Goal: Task Accomplishment & Management: Use online tool/utility

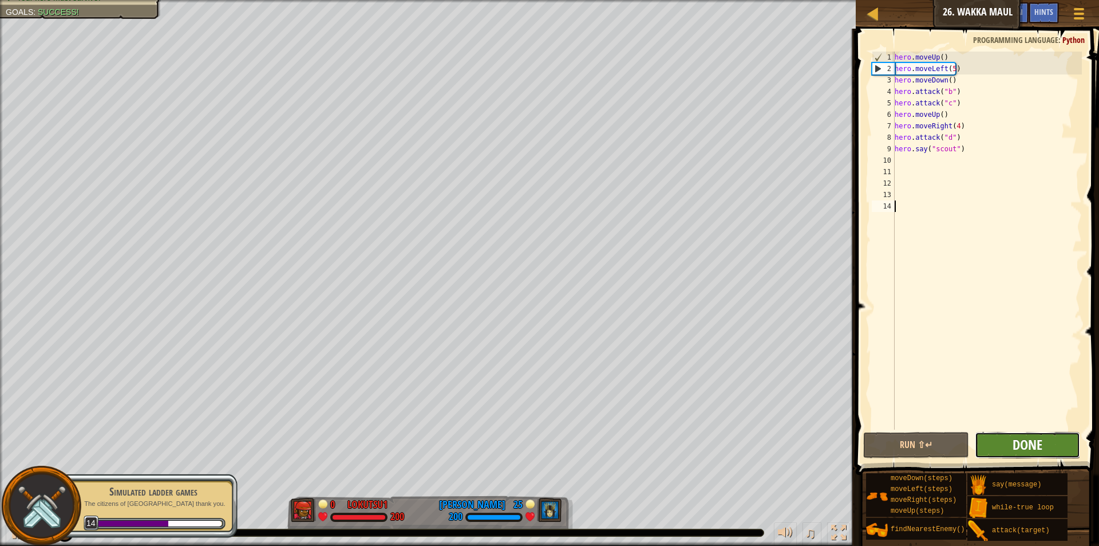
click at [1024, 448] on span "Done" at bounding box center [1028, 444] width 30 height 18
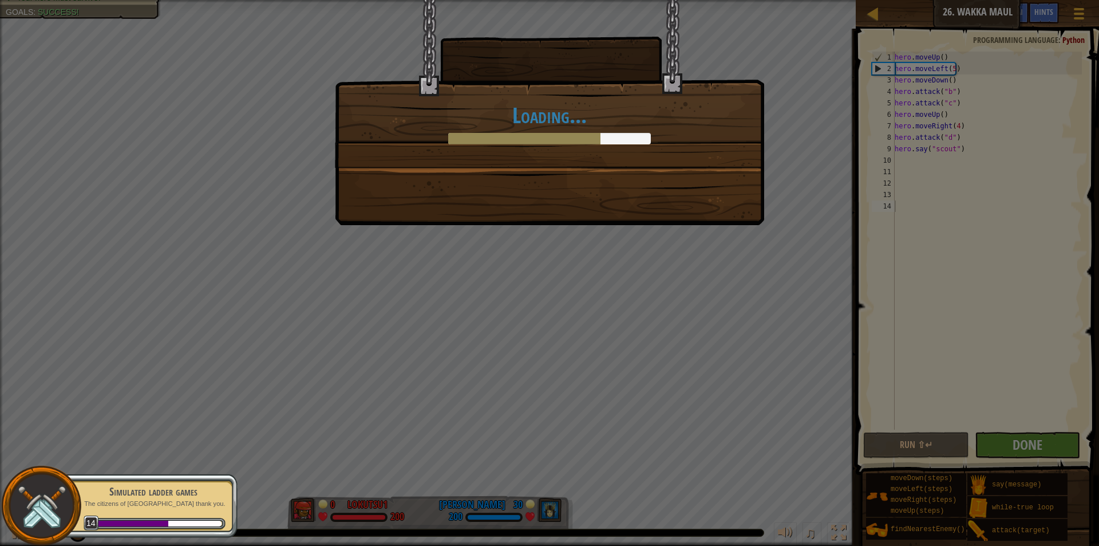
click at [681, 211] on div "Loading..." at bounding box center [549, 112] width 429 height 225
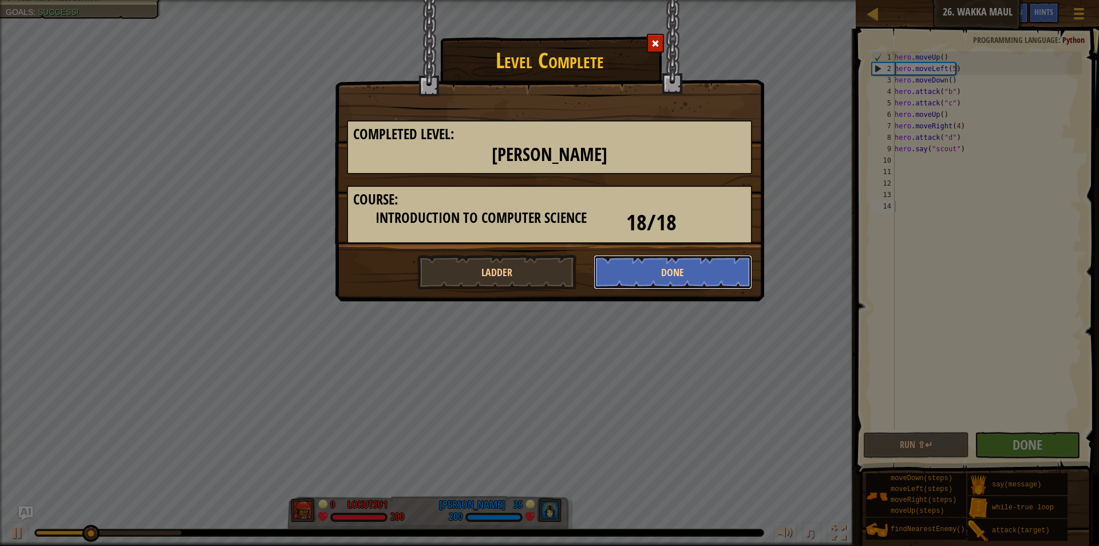
click at [653, 268] on button "Done" at bounding box center [673, 272] width 159 height 34
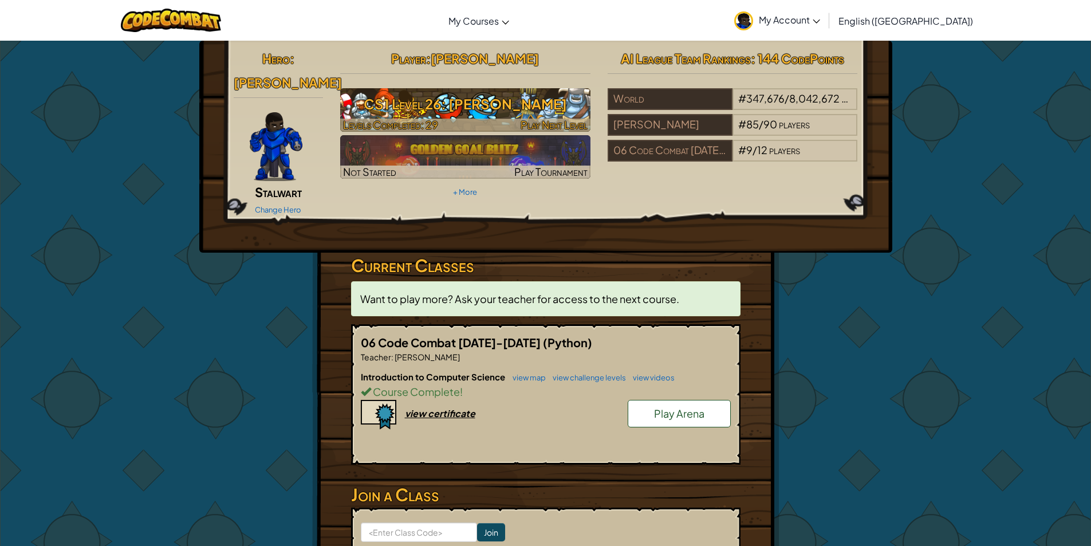
click at [438, 105] on h3 "CS1 Level 26: [PERSON_NAME]" at bounding box center [465, 104] width 250 height 26
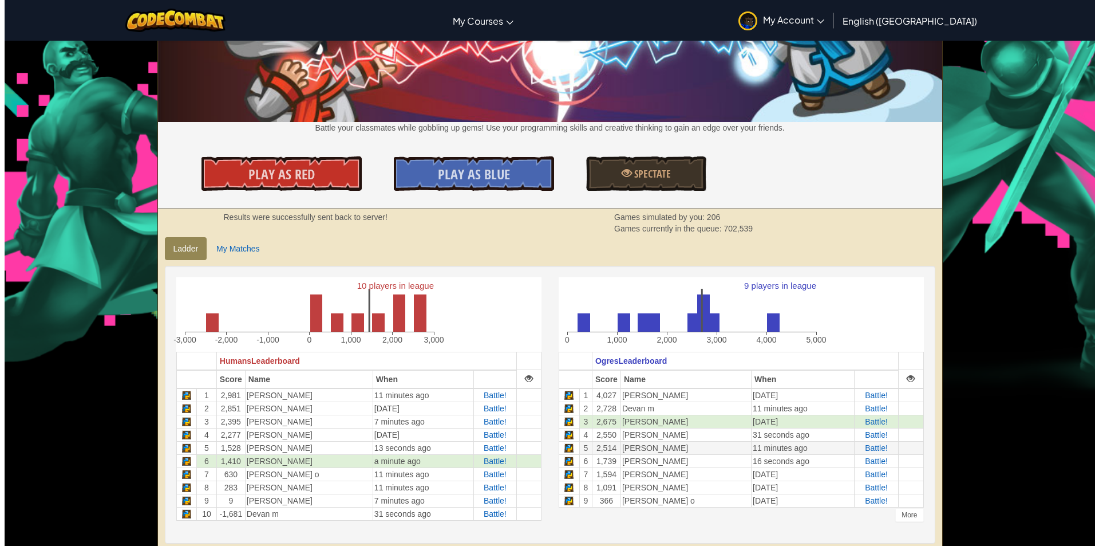
scroll to position [114, 0]
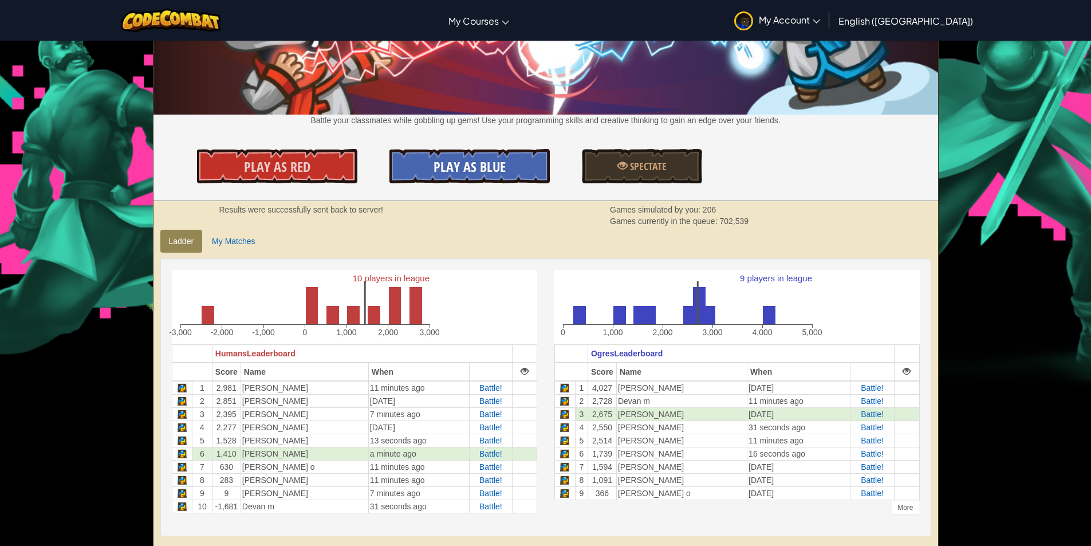
click at [479, 168] on span "Play As Blue" at bounding box center [469, 166] width 72 height 18
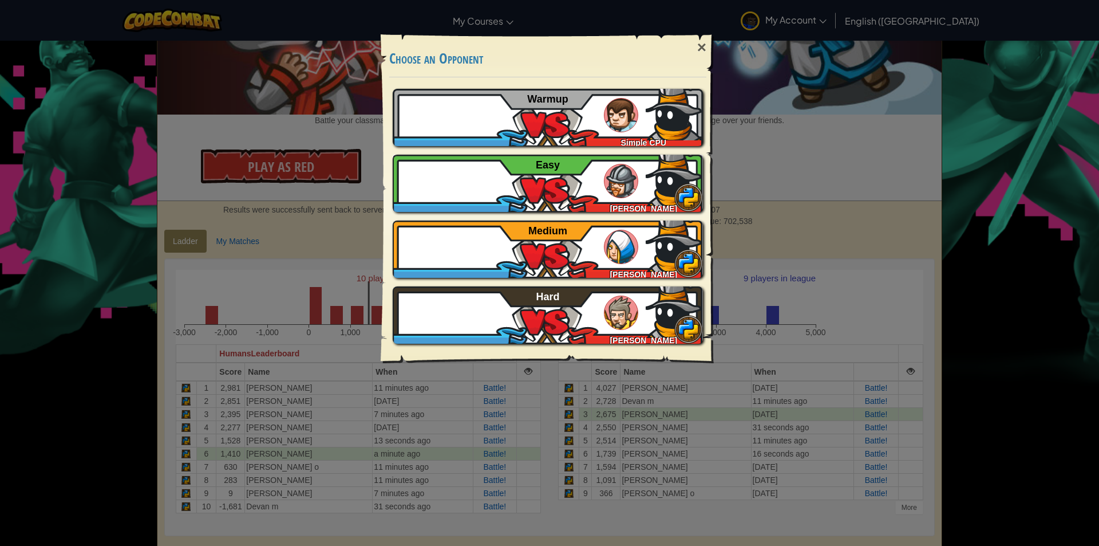
click at [479, 168] on img at bounding box center [475, 181] width 34 height 34
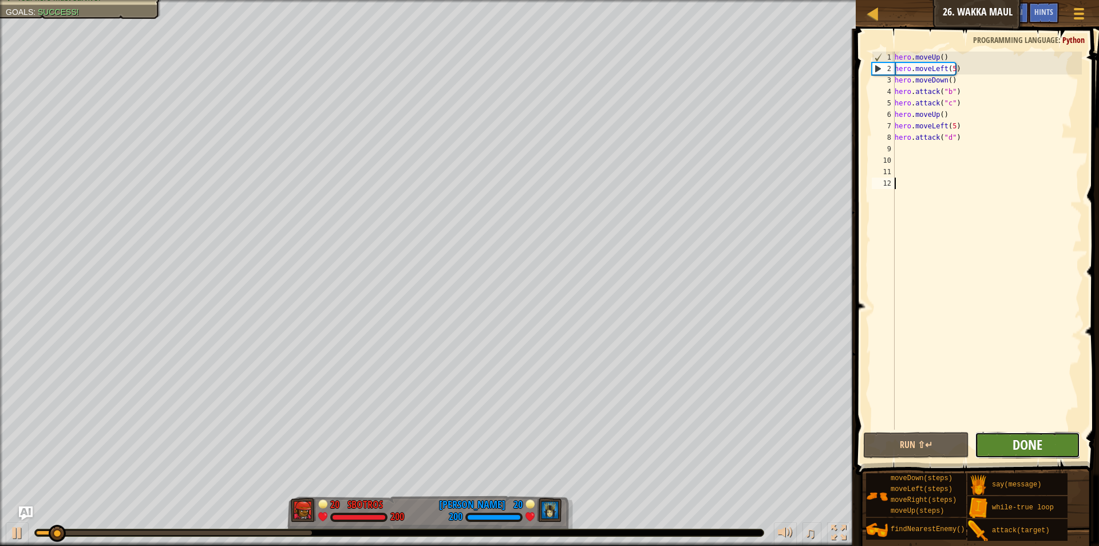
click at [1032, 444] on span "Done" at bounding box center [1028, 444] width 30 height 18
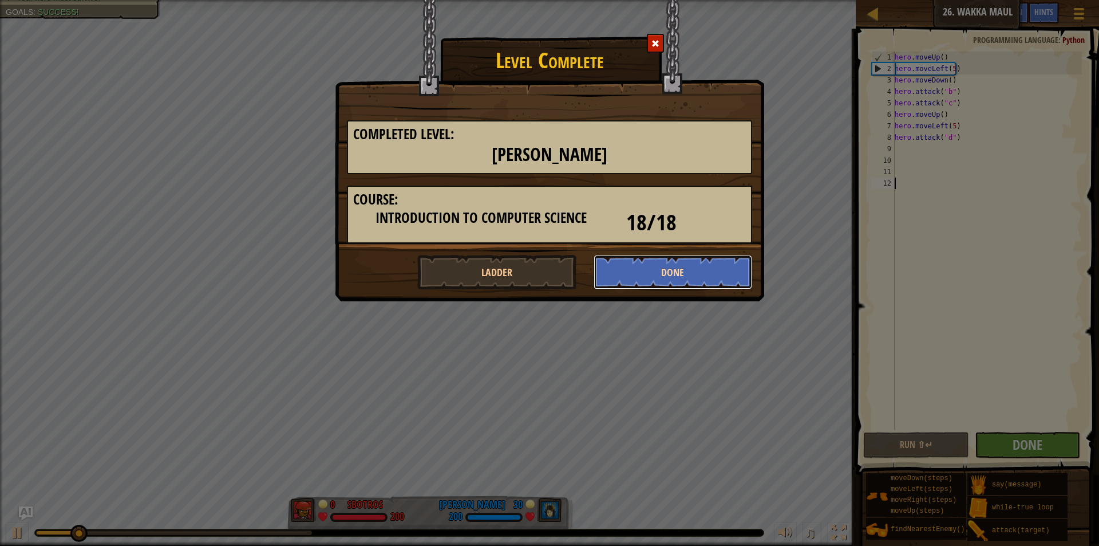
click at [669, 274] on button "Done" at bounding box center [673, 272] width 159 height 34
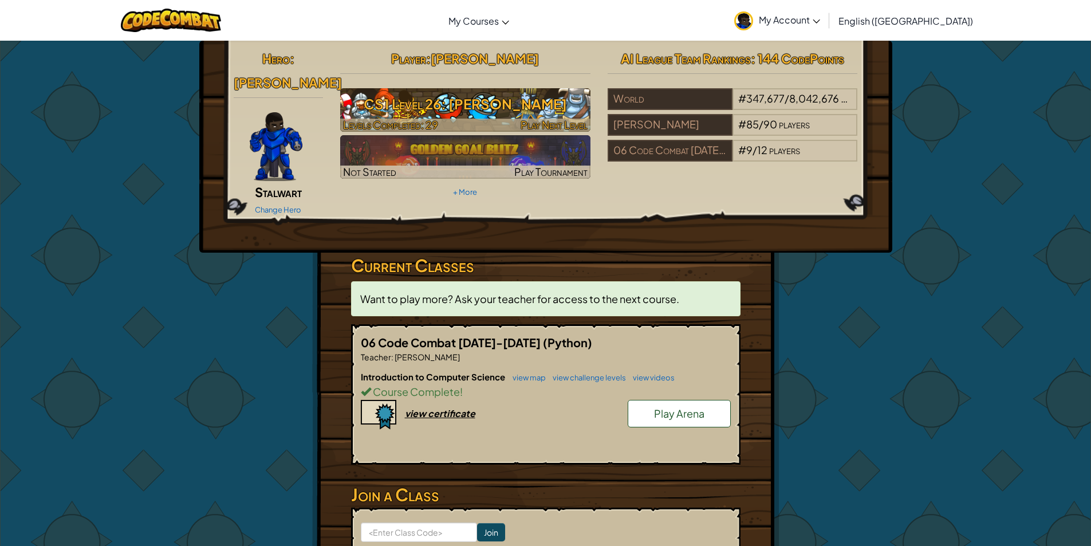
click at [399, 109] on h3 "CS1 Level 26: [PERSON_NAME]" at bounding box center [465, 104] width 250 height 26
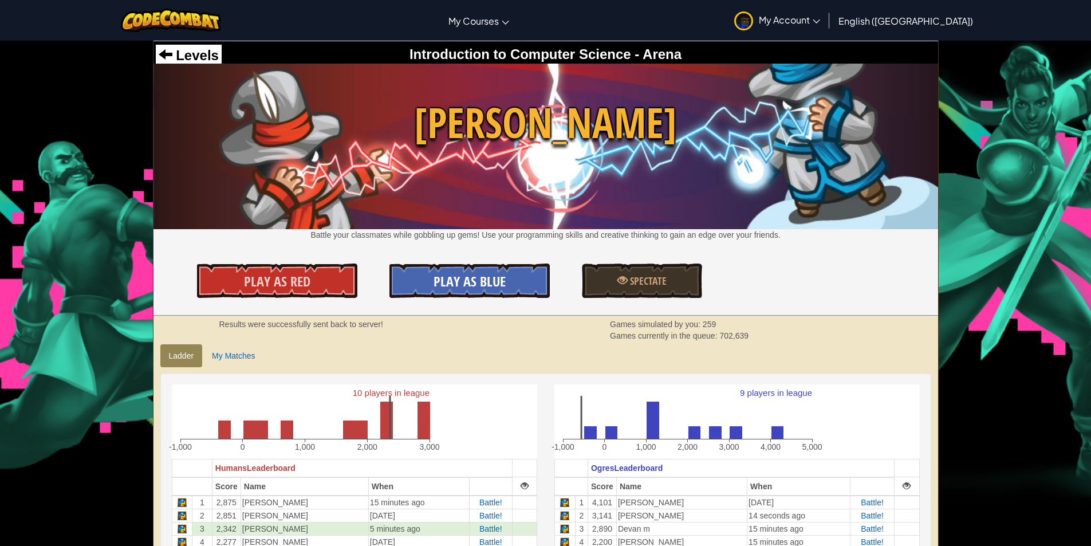
click at [516, 270] on link "Play As Blue" at bounding box center [469, 280] width 160 height 34
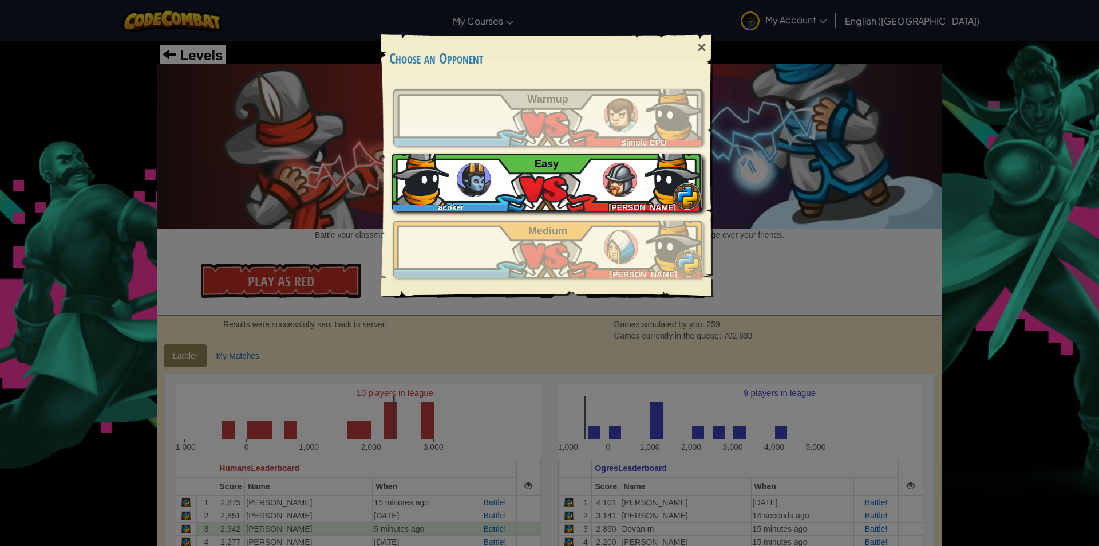
click at [681, 201] on span at bounding box center [687, 196] width 29 height 29
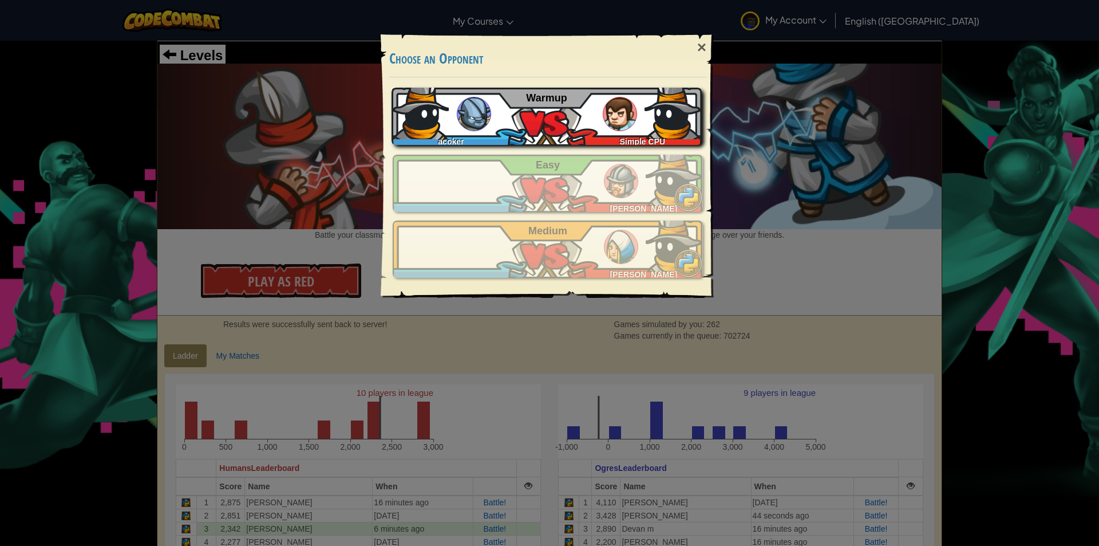
click at [673, 102] on img at bounding box center [673, 110] width 57 height 57
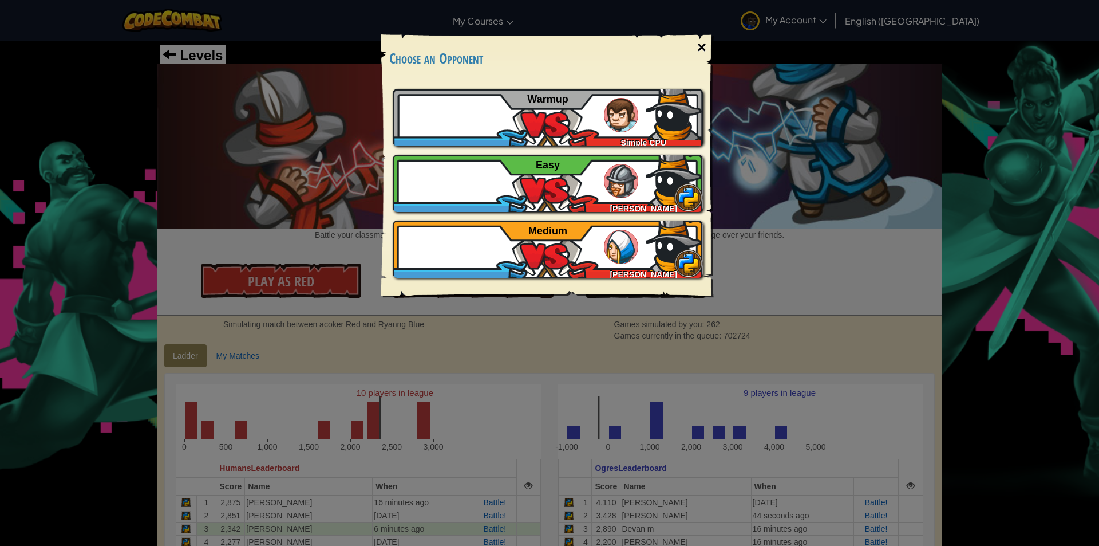
click at [694, 43] on div "×" at bounding box center [702, 47] width 26 height 33
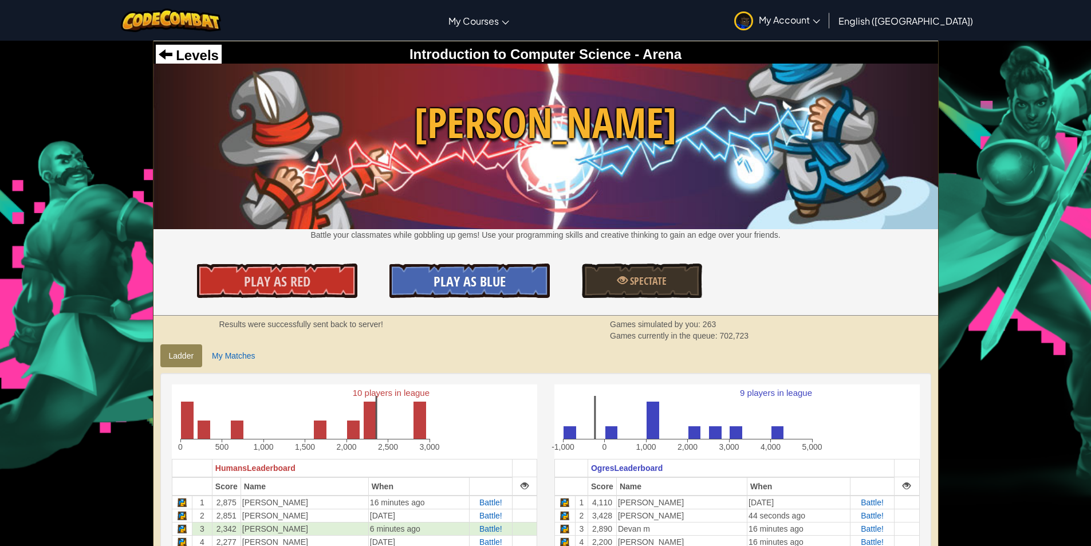
click at [481, 289] on span "Play As Blue" at bounding box center [469, 281] width 72 height 18
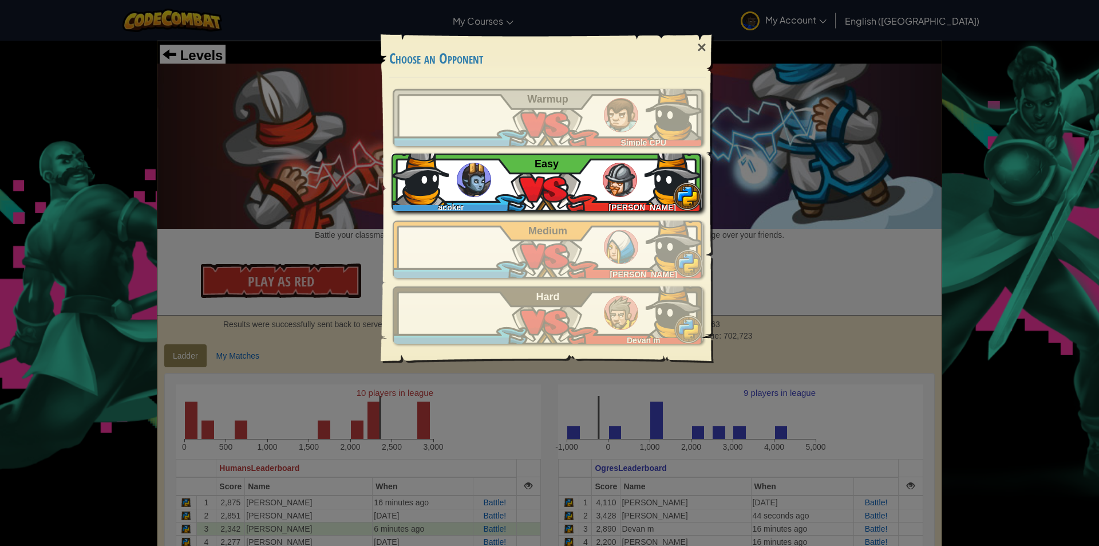
click at [577, 191] on div "acoker Nicolaas Q Easy" at bounding box center [547, 181] width 310 height 57
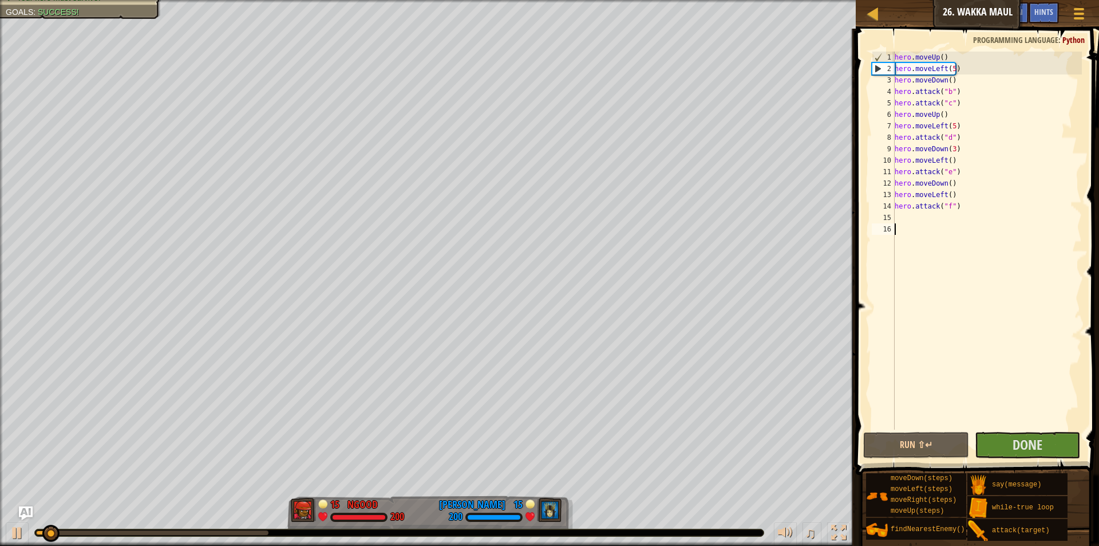
drag, startPoint x: 1024, startPoint y: 347, endPoint x: 1016, endPoint y: 341, distance: 10.2
click at [1018, 342] on div "hero . moveUp ( ) hero . moveLeft ( 5 ) hero . moveDown ( ) hero . attack ( "b"…" at bounding box center [986, 252] width 189 height 401
click at [1041, 450] on span "Done" at bounding box center [1028, 444] width 30 height 18
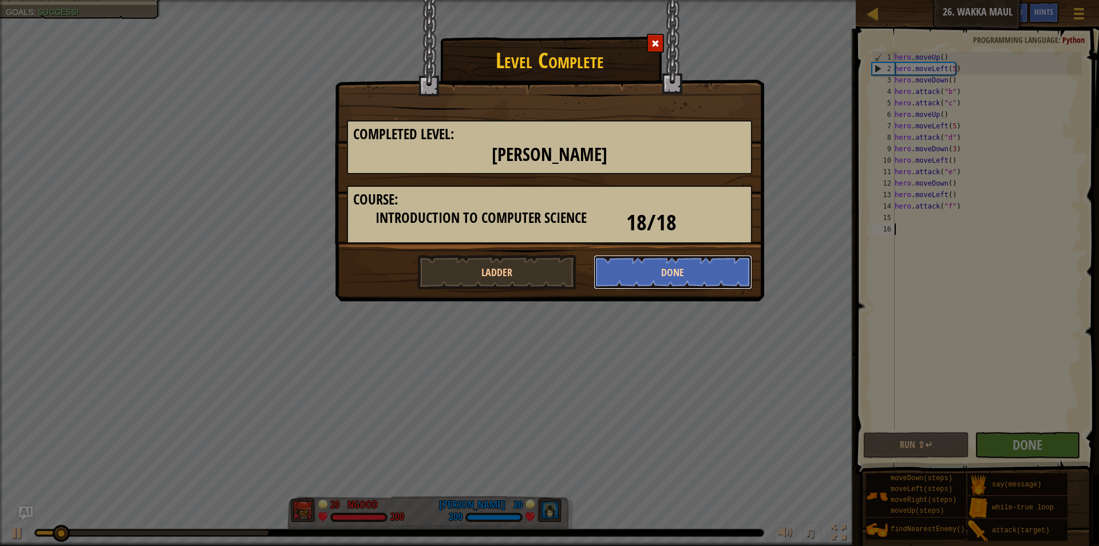
click at [661, 275] on button "Done" at bounding box center [673, 272] width 159 height 34
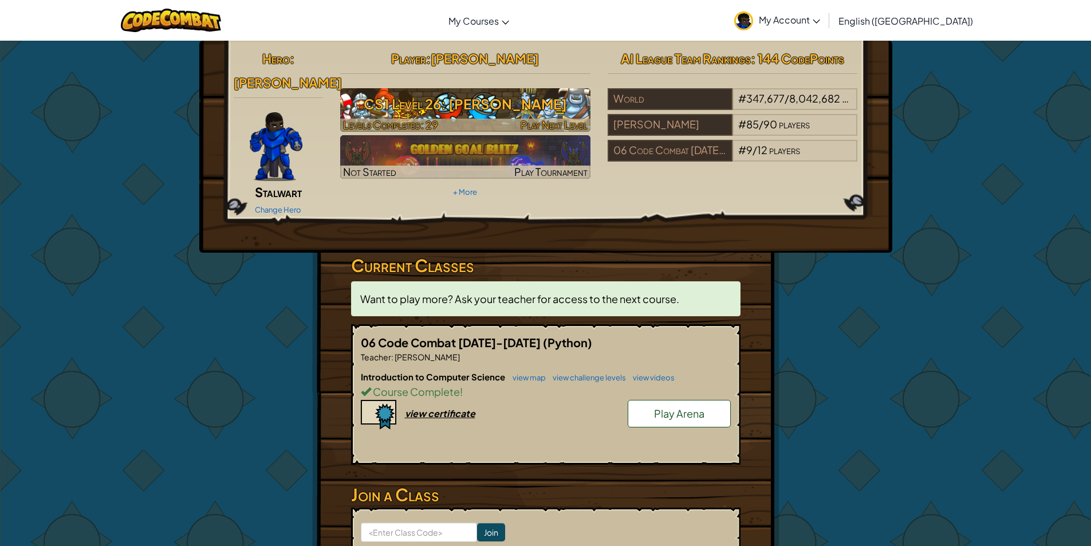
click at [421, 94] on h3 "CS1 Level 26: Wakka Maul" at bounding box center [465, 104] width 250 height 26
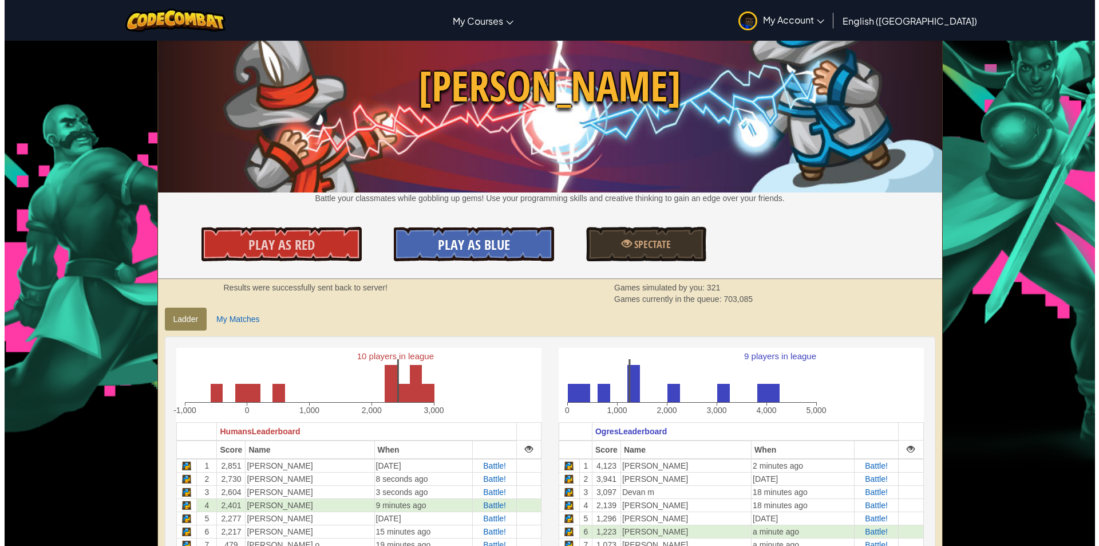
scroll to position [57, 0]
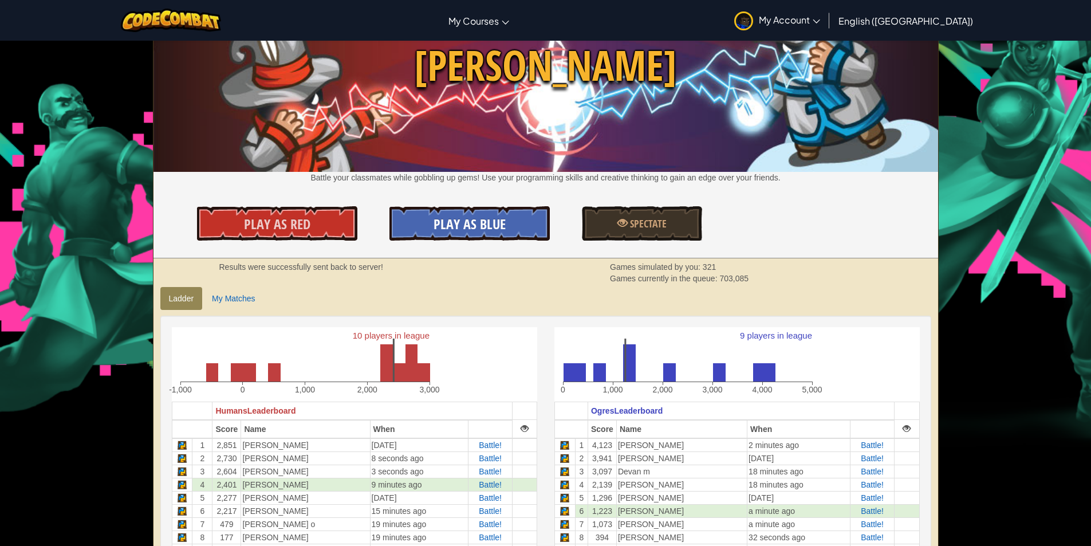
click at [436, 220] on span "Play As Blue" at bounding box center [469, 224] width 72 height 18
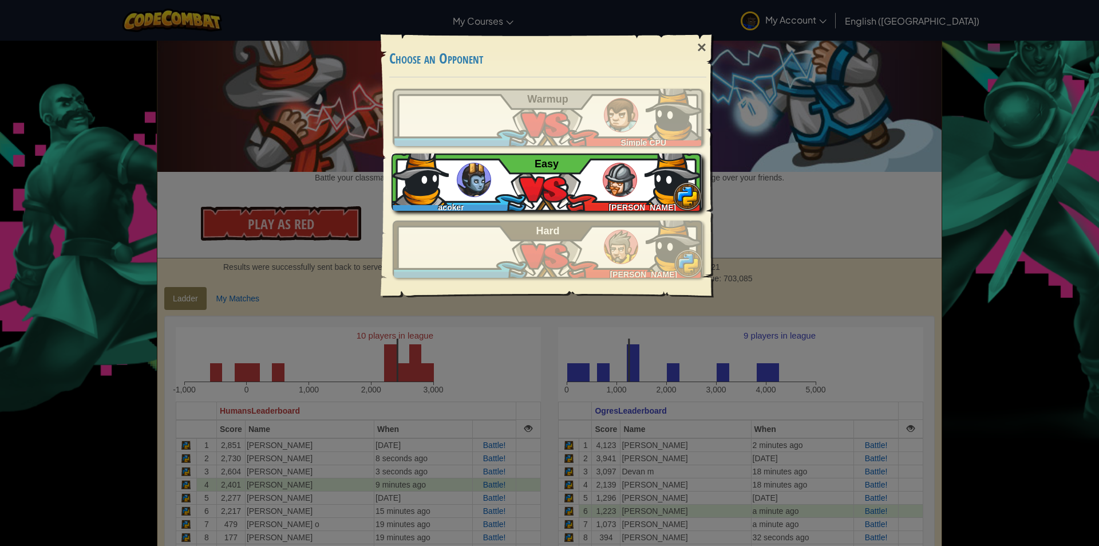
click at [575, 171] on div "acoker Nicolaas Q Easy" at bounding box center [547, 181] width 310 height 57
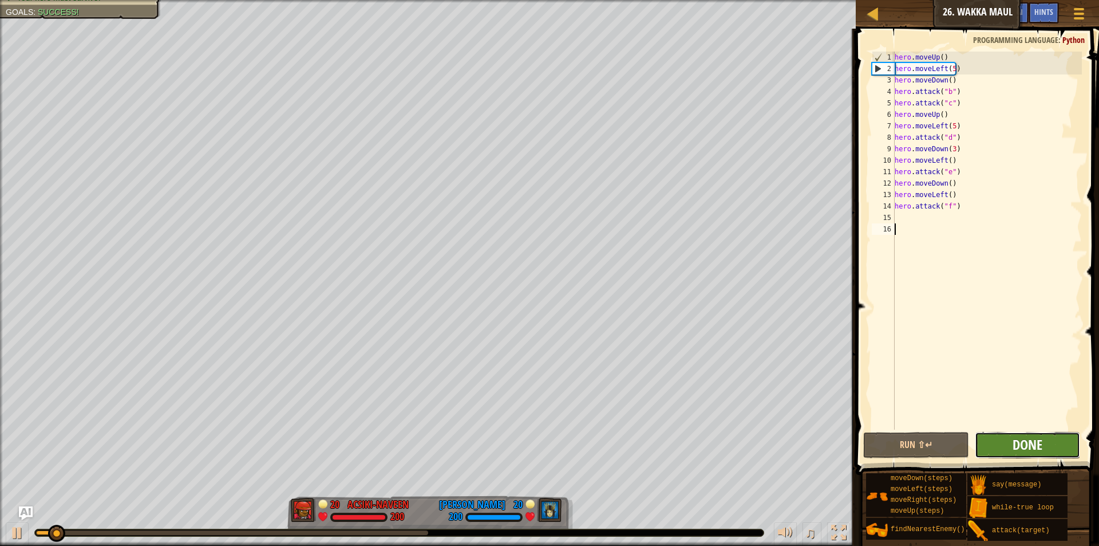
click at [1024, 445] on span "Done" at bounding box center [1028, 444] width 30 height 18
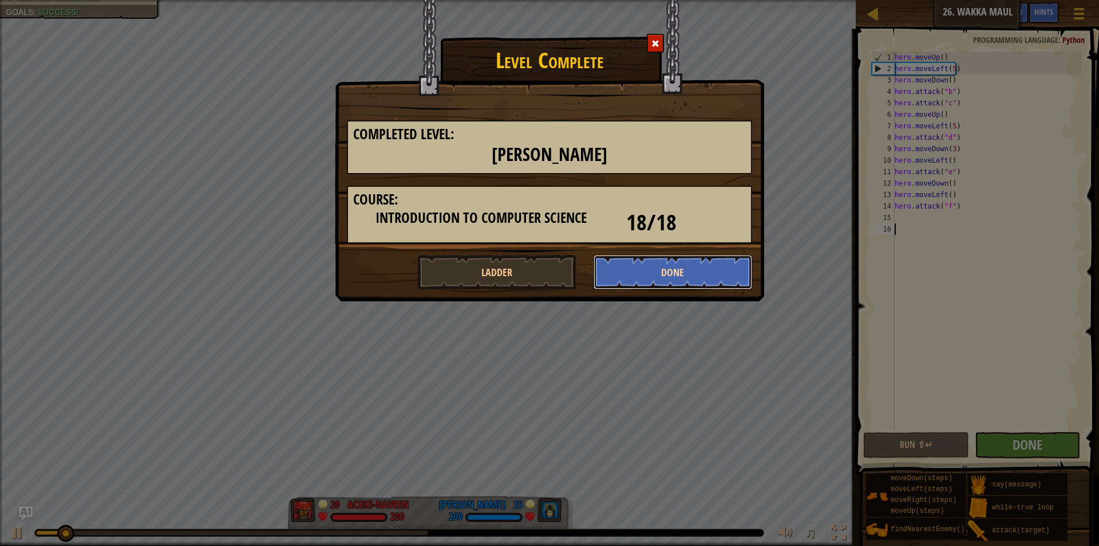
click at [713, 266] on button "Done" at bounding box center [673, 272] width 159 height 34
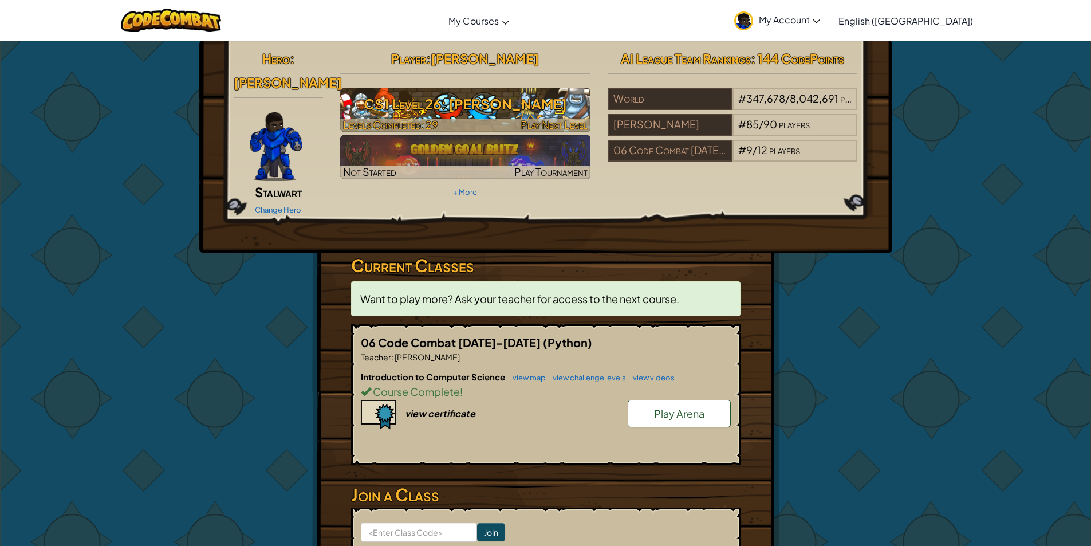
click at [530, 112] on h3 "CS1 Level 26: [PERSON_NAME]" at bounding box center [465, 104] width 250 height 26
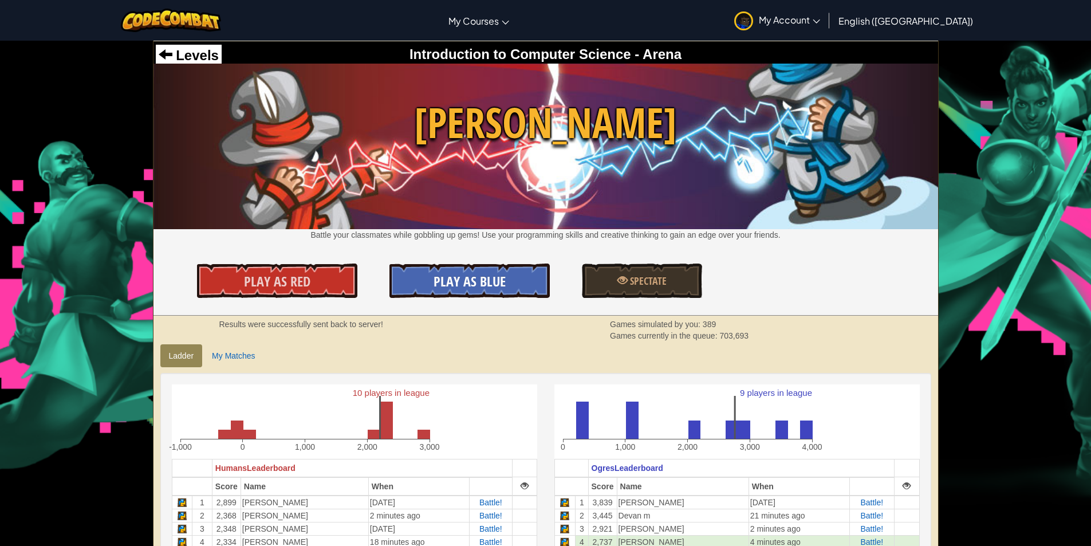
click at [453, 281] on span "Play As Blue" at bounding box center [469, 281] width 72 height 18
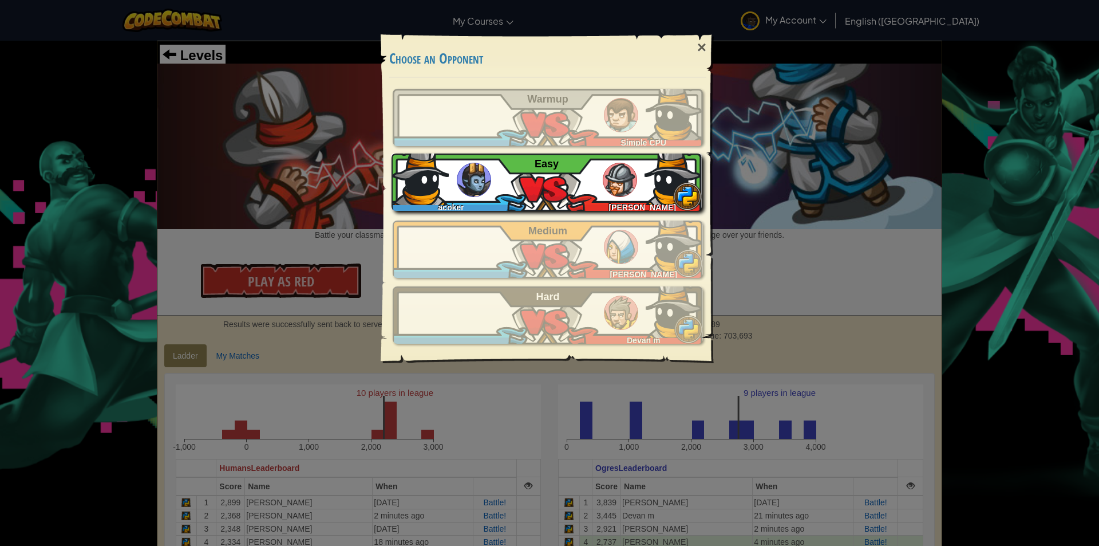
click at [566, 197] on div "acoker Nolan G Easy" at bounding box center [547, 181] width 310 height 57
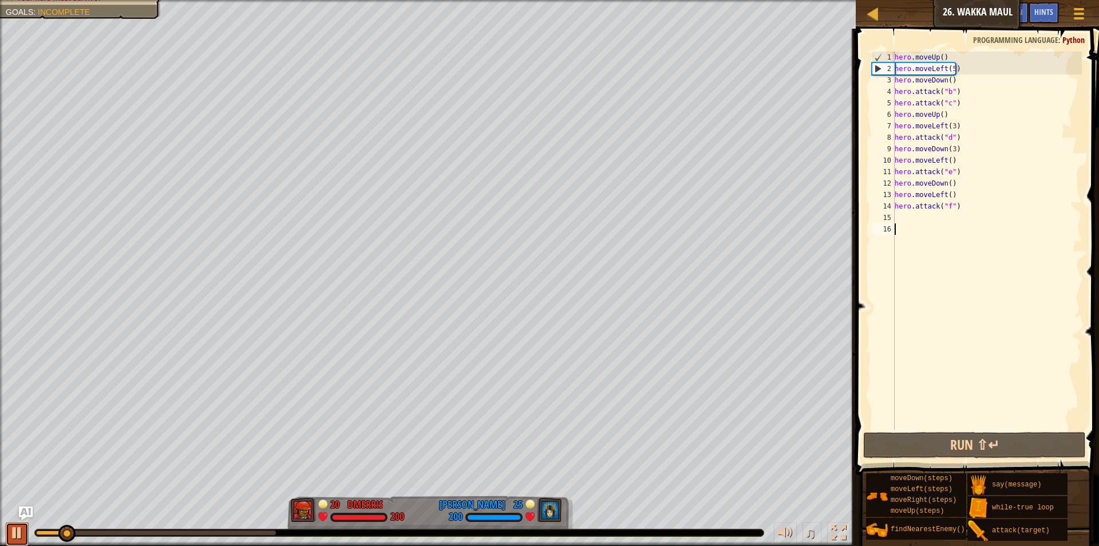
click at [11, 530] on div at bounding box center [17, 532] width 15 height 15
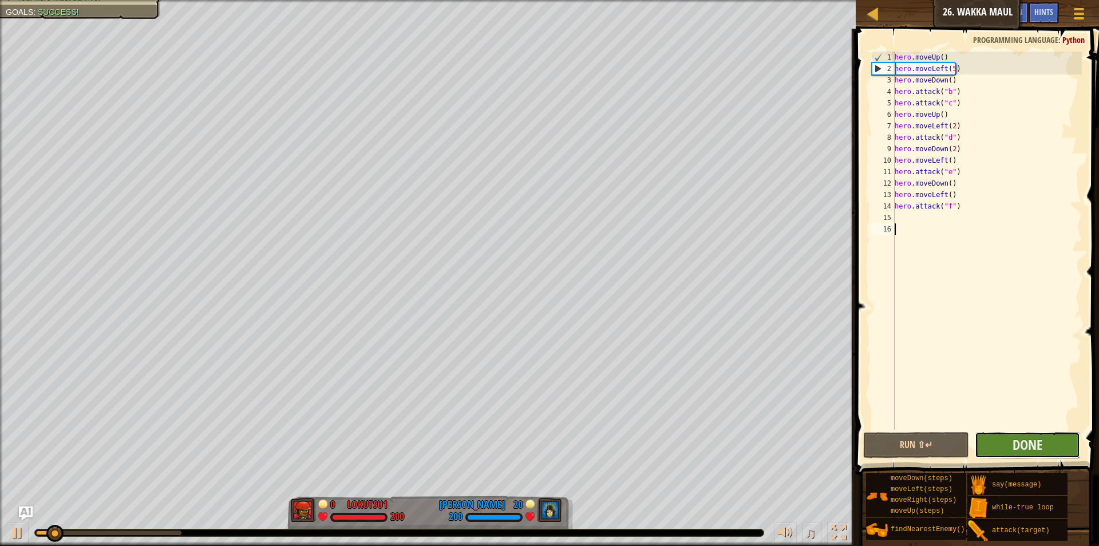
click at [997, 441] on button "Done" at bounding box center [1027, 445] width 105 height 26
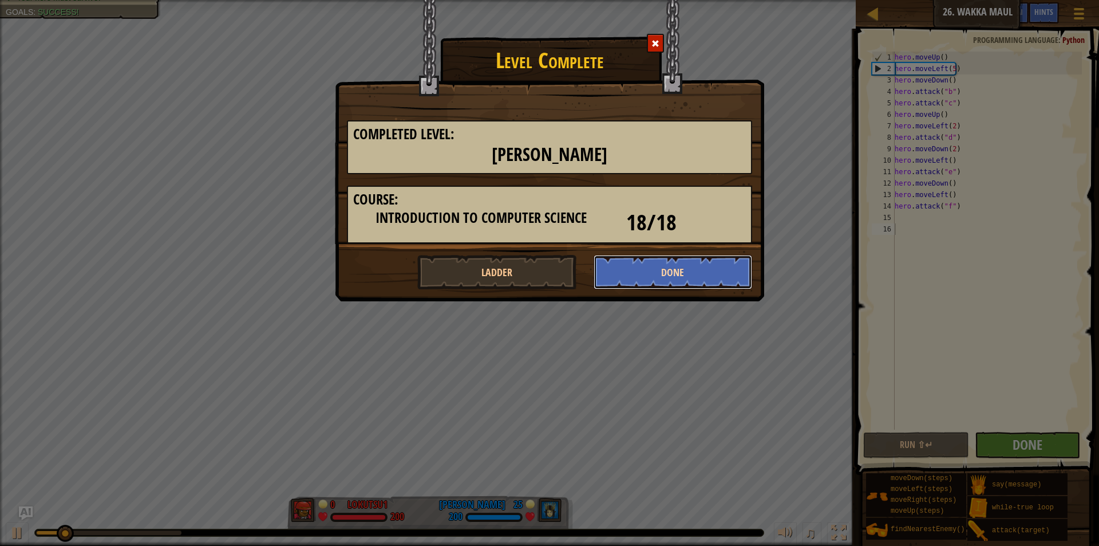
click at [666, 269] on button "Done" at bounding box center [673, 272] width 159 height 34
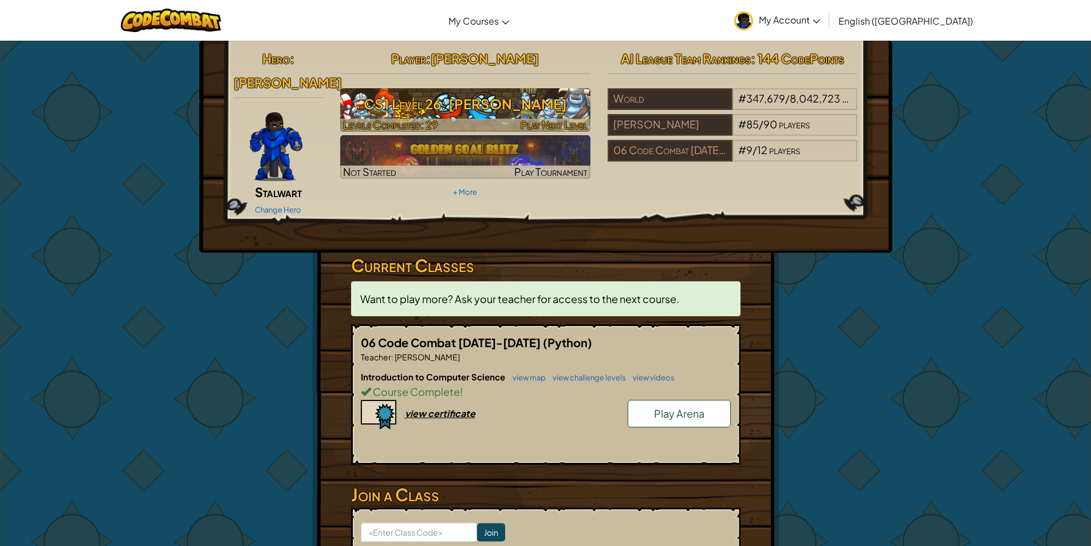
click at [404, 113] on h3 "CS1 Level 26: [PERSON_NAME]" at bounding box center [465, 104] width 250 height 26
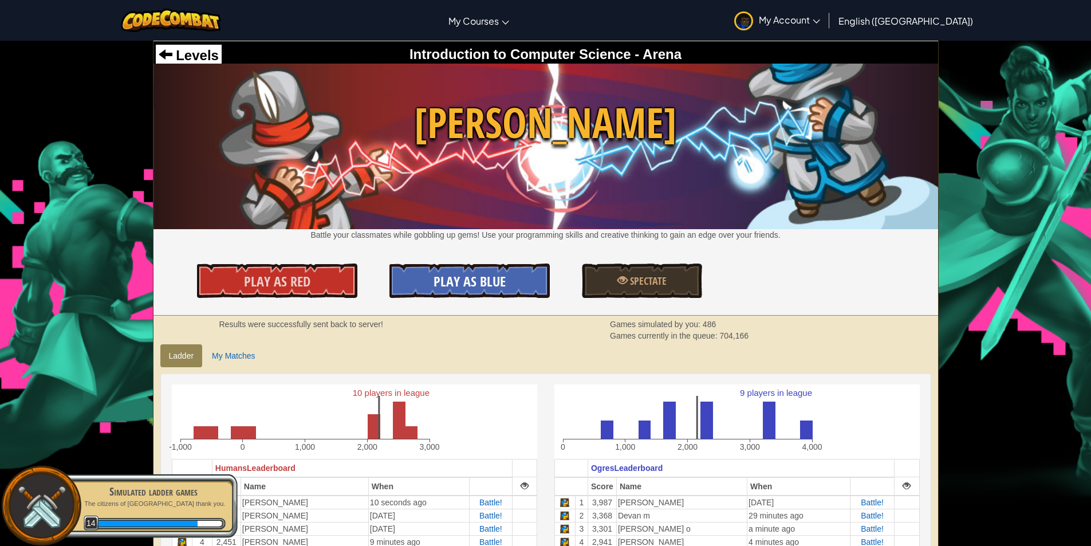
click at [487, 269] on link "Play As Blue" at bounding box center [469, 280] width 160 height 34
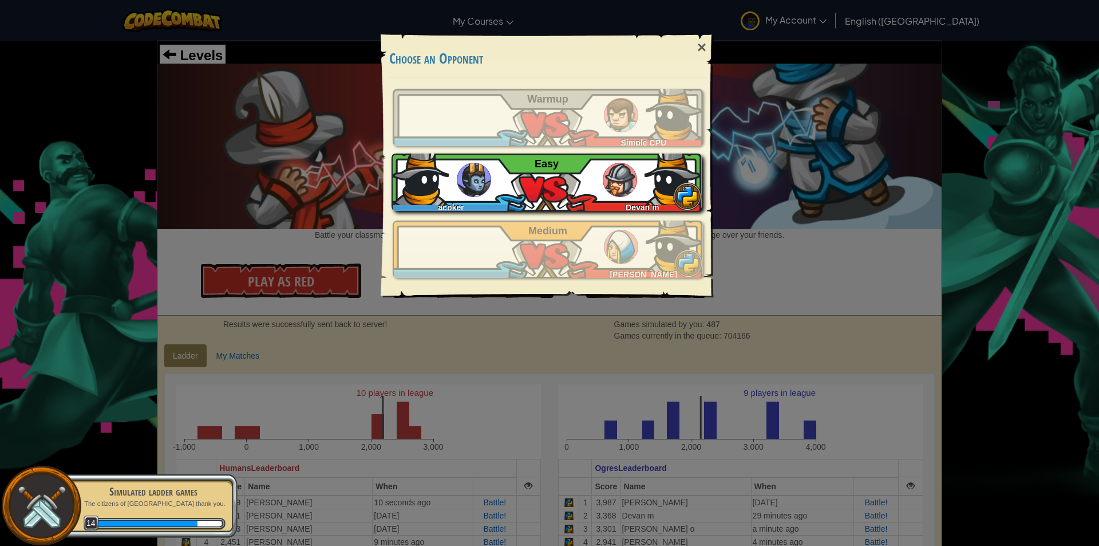
click at [481, 173] on img at bounding box center [474, 180] width 34 height 34
